Goal: Navigation & Orientation: Go to known website

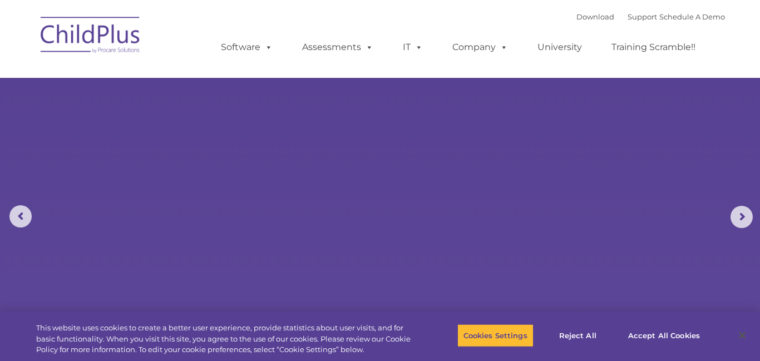
select select "MEDIUM"
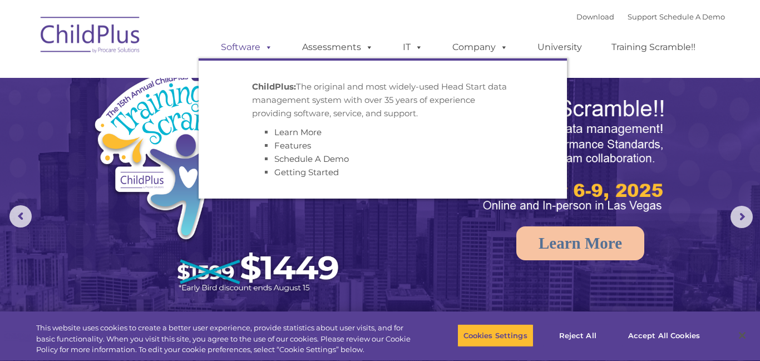
select select "MEDIUM"
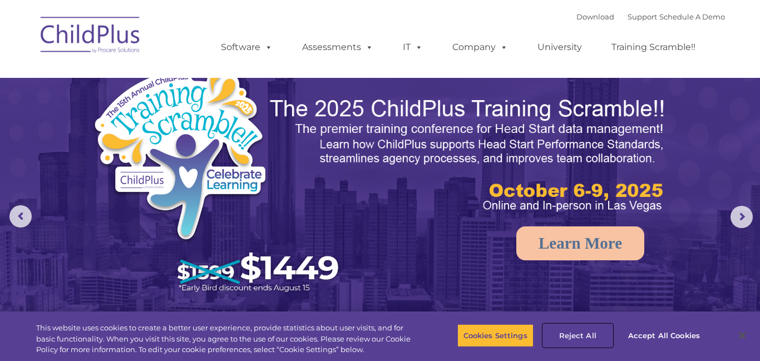
click at [589, 339] on button "Reject All" at bounding box center [578, 335] width 70 height 23
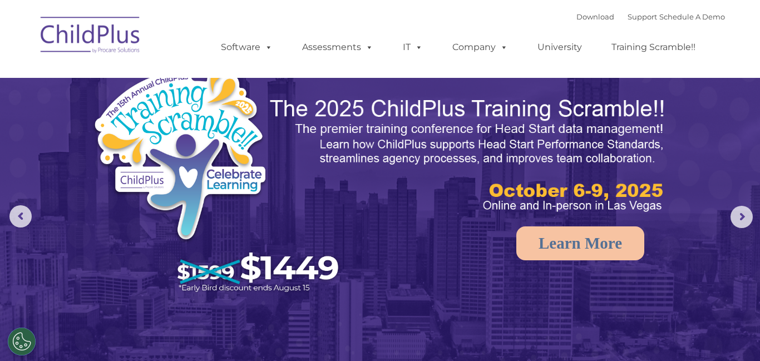
select select "MEDIUM"
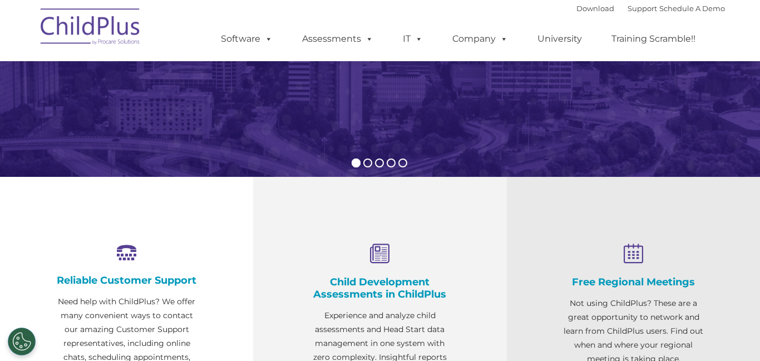
scroll to position [244, 0]
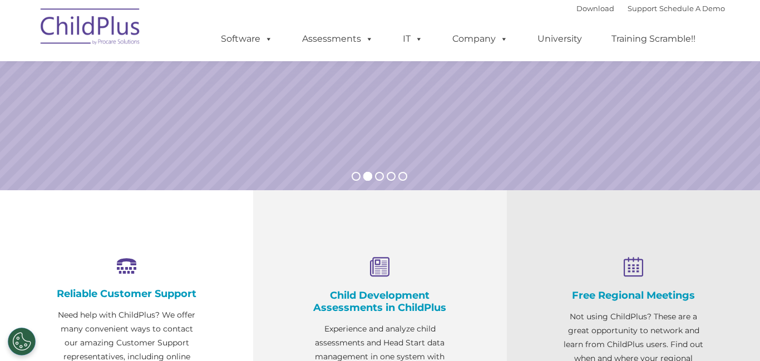
click at [110, 32] on img at bounding box center [90, 29] width 111 height 56
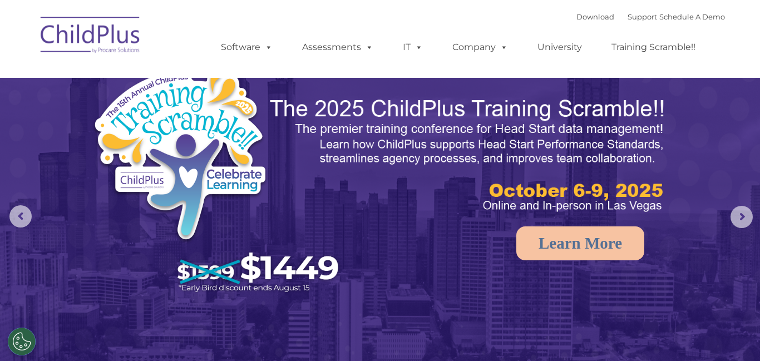
select select "MEDIUM"
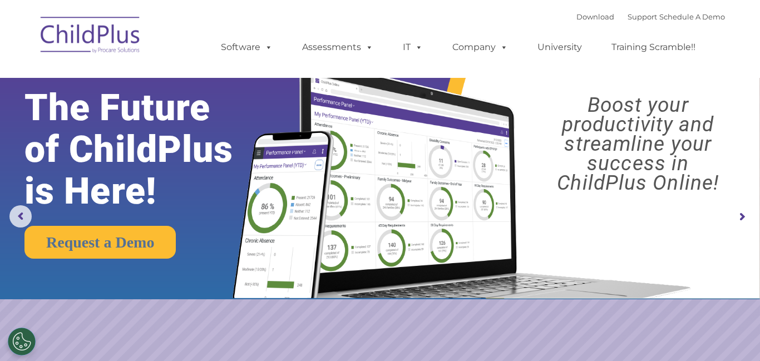
click at [757, 98] on img at bounding box center [380, 149] width 760 height 299
